Goal: Task Accomplishment & Management: Use online tool/utility

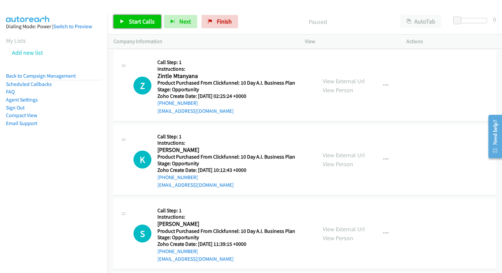
click at [150, 18] on span "Start Calls" at bounding box center [142, 22] width 26 height 8
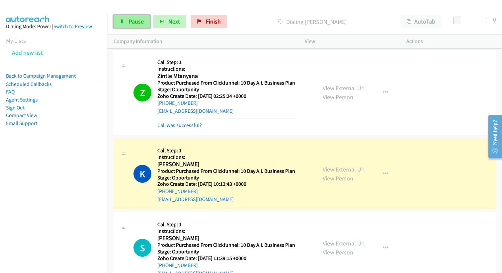
click at [134, 23] on span "Pause" at bounding box center [136, 22] width 15 height 8
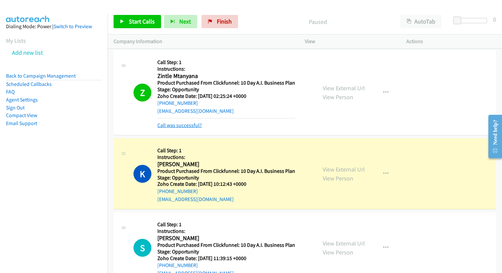
click at [181, 125] on link "Call was successful?" at bounding box center [179, 125] width 44 height 6
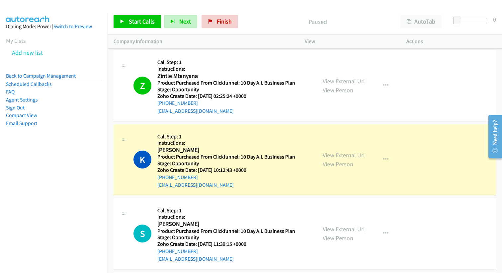
drag, startPoint x: 215, startPoint y: 105, endPoint x: 160, endPoint y: 80, distance: 60.0
click at [160, 80] on div "Callback Scheduled Call Step: 1 Instructions: Zintle Mtanyana America/New_York …" at bounding box center [226, 85] width 138 height 59
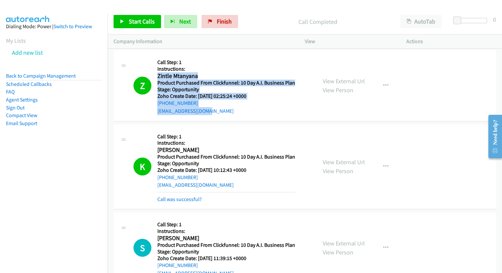
drag, startPoint x: 158, startPoint y: 76, endPoint x: 268, endPoint y: 113, distance: 115.9
click at [268, 113] on div "Callback Scheduled Call Step: 1 Instructions: Zintle Mtanyana America/New_York …" at bounding box center [226, 85] width 138 height 59
copy div "Zintle Mtanyana [GEOGRAPHIC_DATA]/New_York Product Purchased From Clickfunnel: …"
click at [130, 21] on span "Start Calls" at bounding box center [142, 22] width 26 height 8
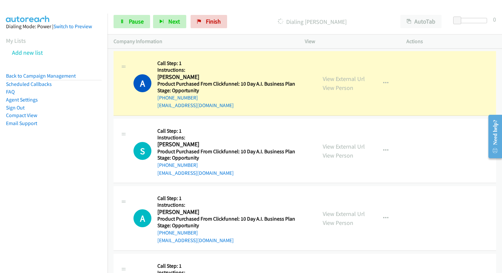
scroll to position [2396, 0]
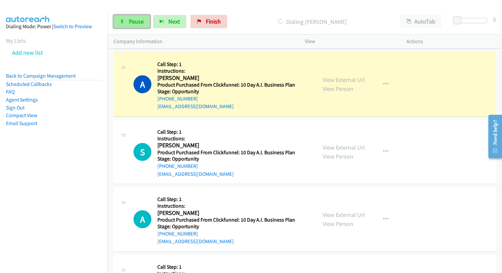
click at [125, 23] on link "Pause" at bounding box center [132, 21] width 37 height 13
